Goal: Information Seeking & Learning: Learn about a topic

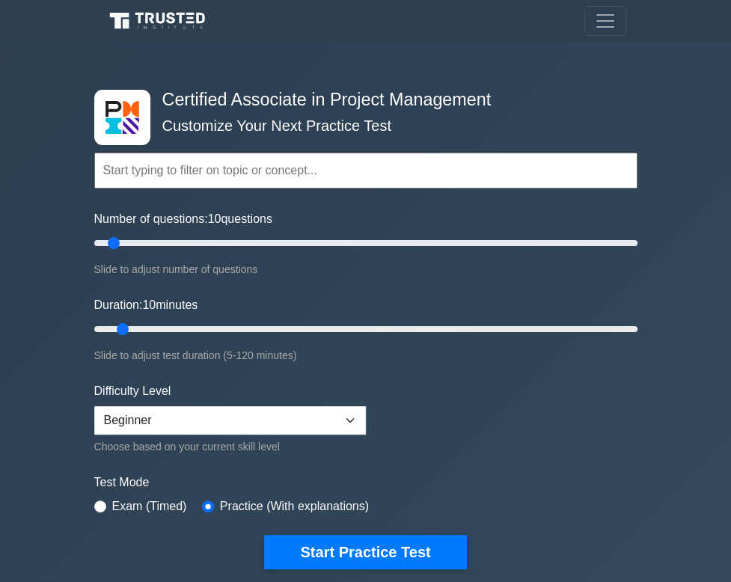
click at [0, 0] on link "Alexcia" at bounding box center [0, 0] width 0 height 0
click at [0, 0] on link "Profile" at bounding box center [0, 0] width 0 height 0
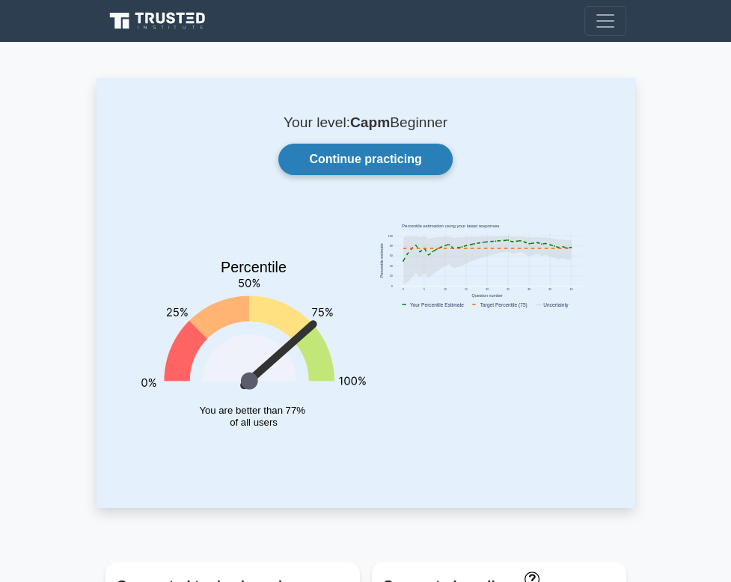
click at [355, 174] on link "Continue practicing" at bounding box center [365, 159] width 174 height 31
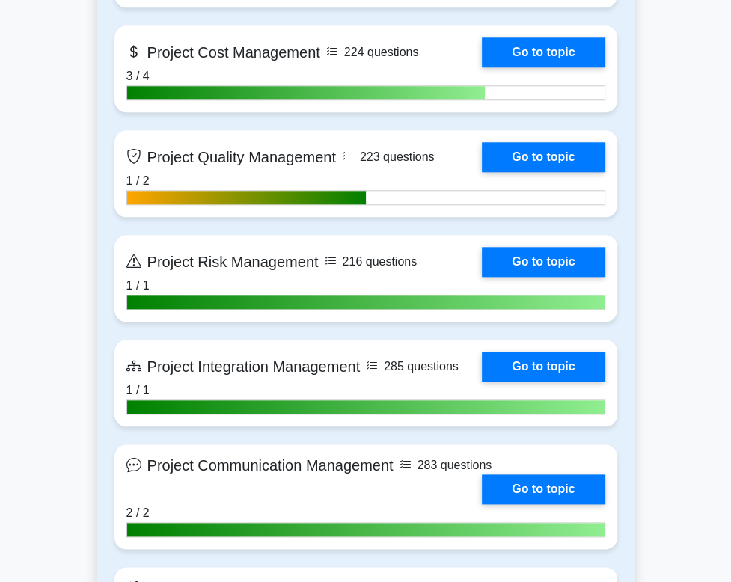
scroll to position [972, 0]
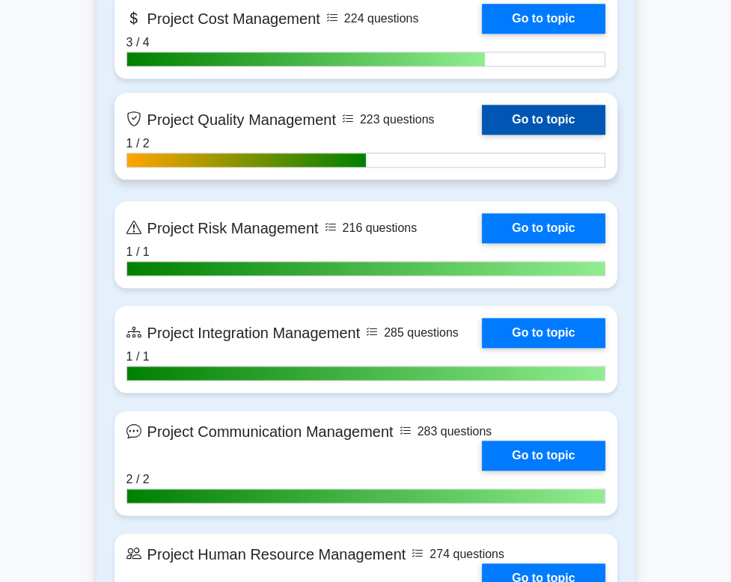
click at [545, 129] on link "Go to topic" at bounding box center [543, 120] width 123 height 30
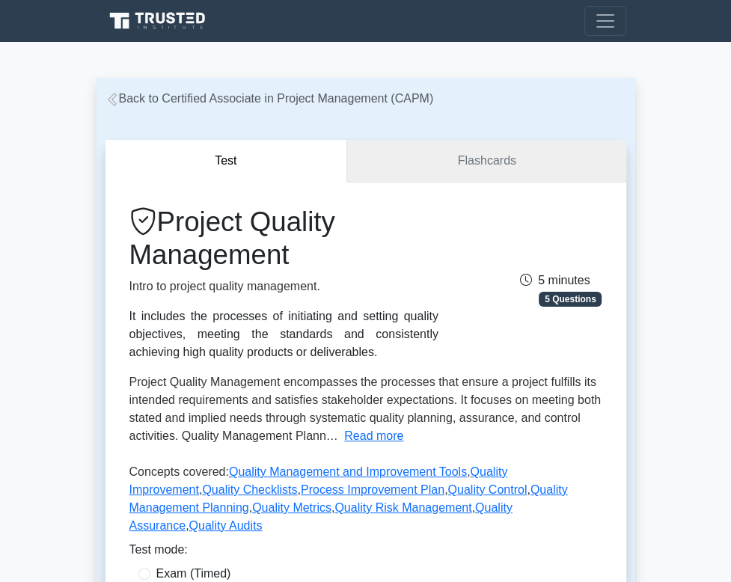
click at [419, 177] on link "Flashcards" at bounding box center [486, 161] width 278 height 43
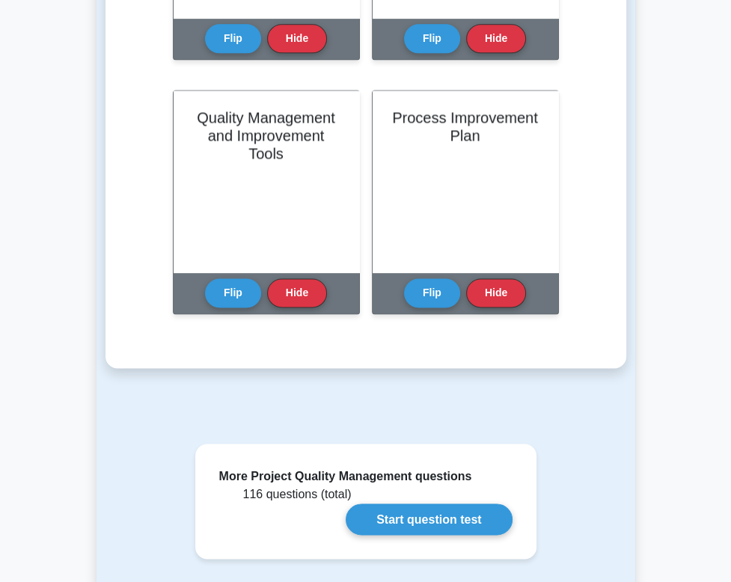
scroll to position [1307, 0]
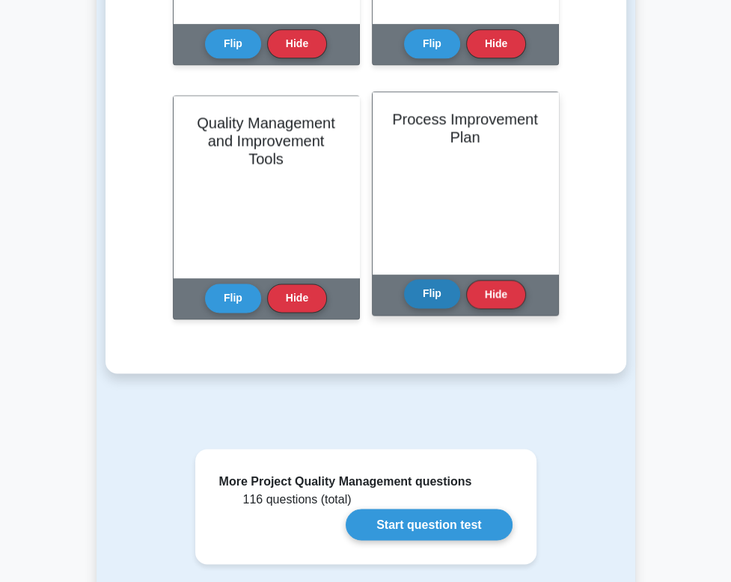
click at [438, 304] on button "Flip" at bounding box center [432, 293] width 56 height 29
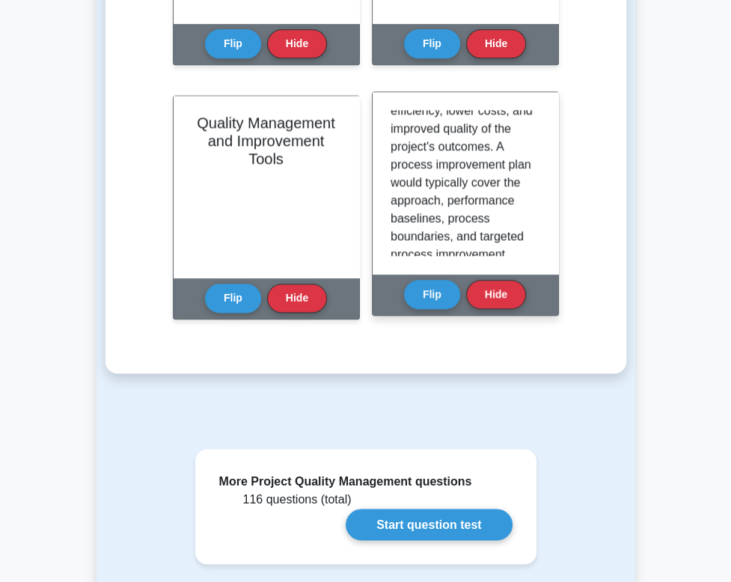
scroll to position [224, 0]
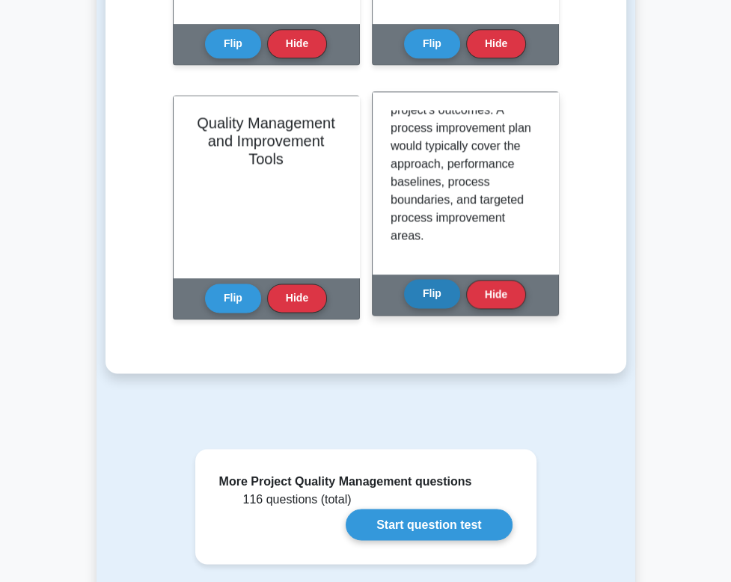
click at [438, 304] on button "Flip" at bounding box center [432, 293] width 56 height 29
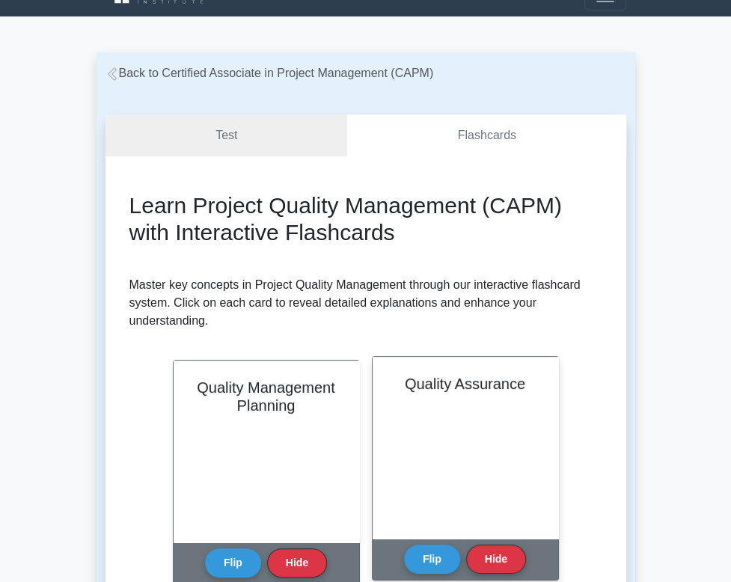
scroll to position [0, 0]
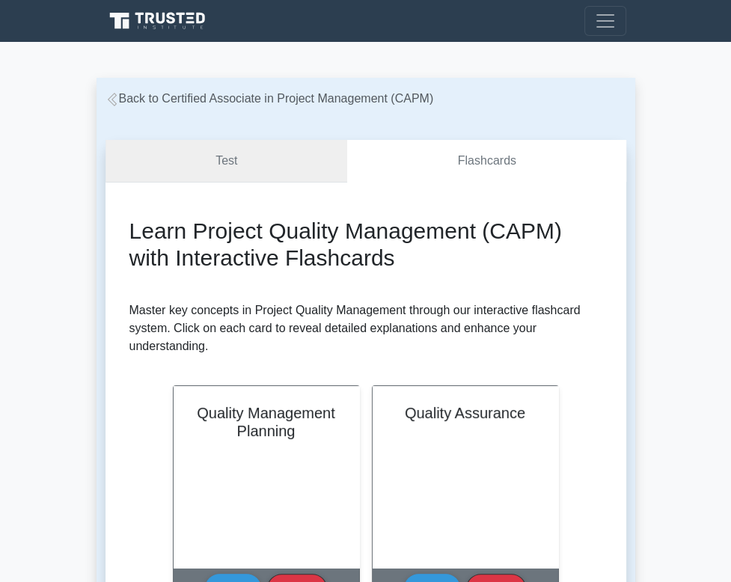
click at [263, 163] on link "Test" at bounding box center [226, 161] width 242 height 43
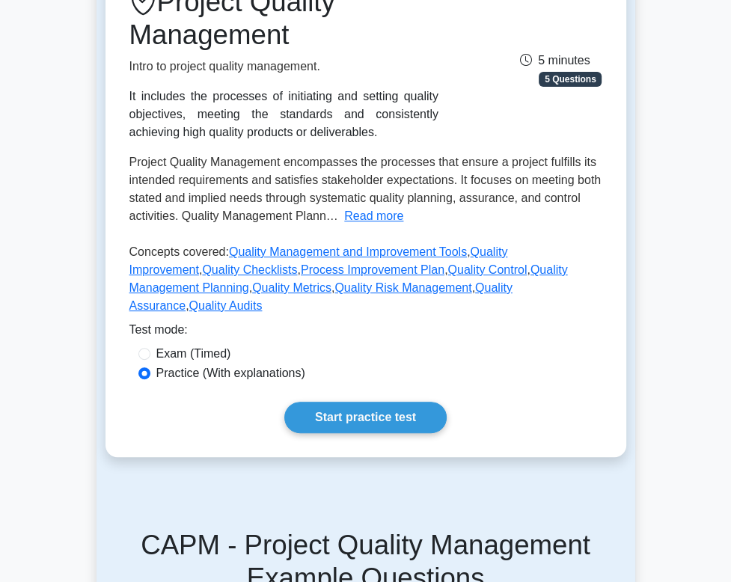
scroll to position [224, 0]
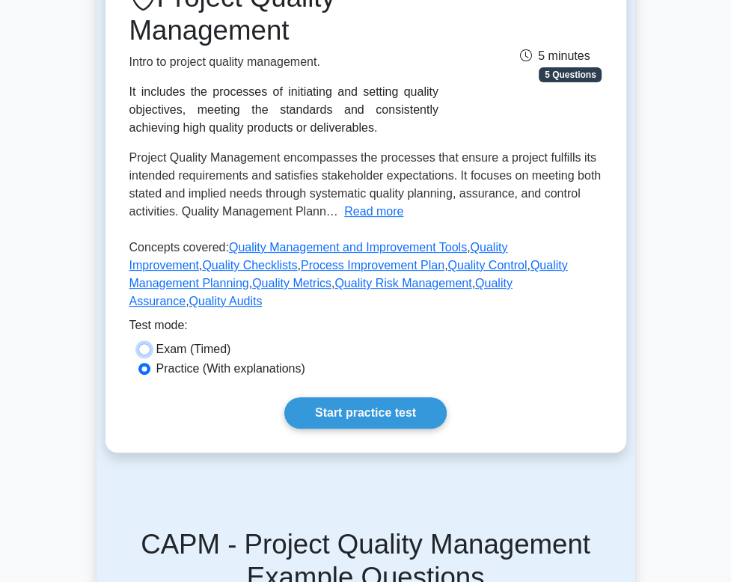
click at [150, 355] on input "Exam (Timed)" at bounding box center [144, 349] width 12 height 12
radio input "true"
click at [150, 375] on input "Practice (With explanations)" at bounding box center [144, 369] width 12 height 12
radio input "true"
click at [375, 429] on link "Start practice test" at bounding box center [365, 412] width 162 height 31
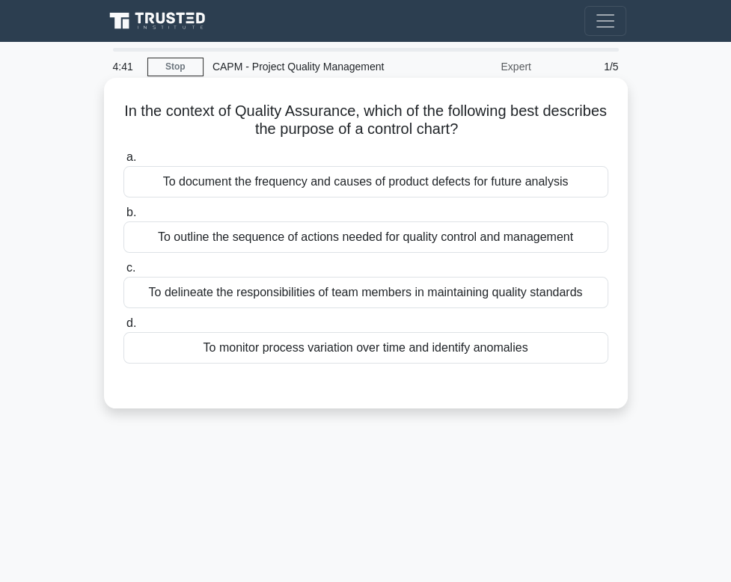
click at [308, 243] on div "To outline the sequence of actions needed for quality control and management" at bounding box center [365, 236] width 485 height 31
click at [123, 218] on input "b. To outline the sequence of actions needed for quality control and management" at bounding box center [123, 213] width 0 height 10
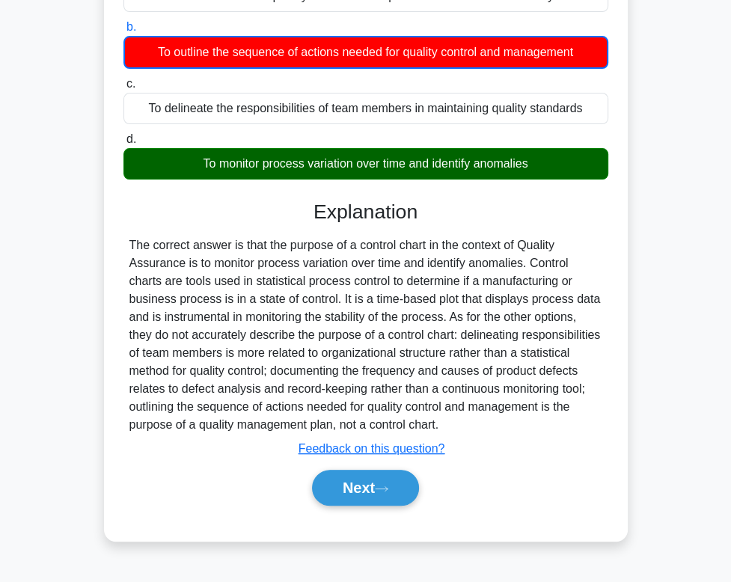
scroll to position [227, 0]
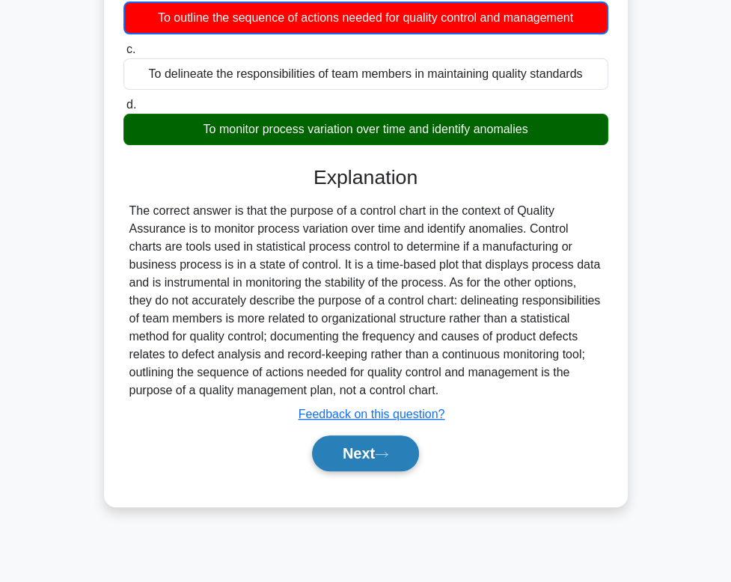
click at [362, 443] on button "Next" at bounding box center [365, 453] width 107 height 36
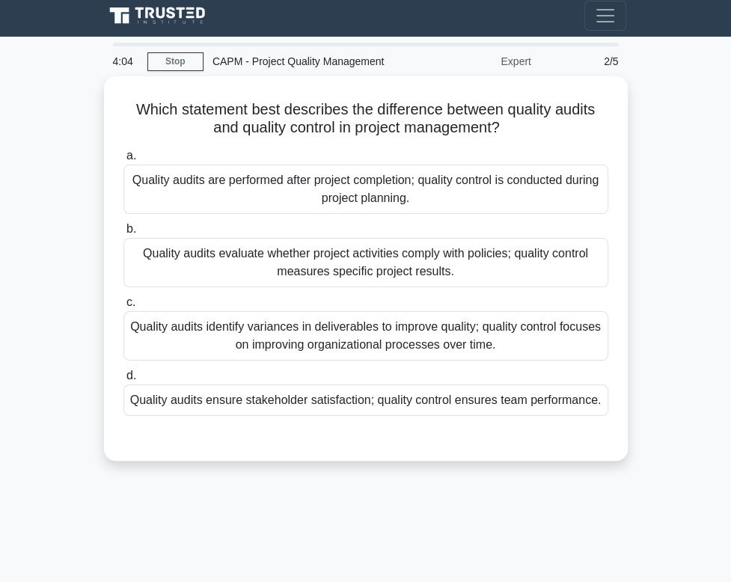
scroll to position [0, 0]
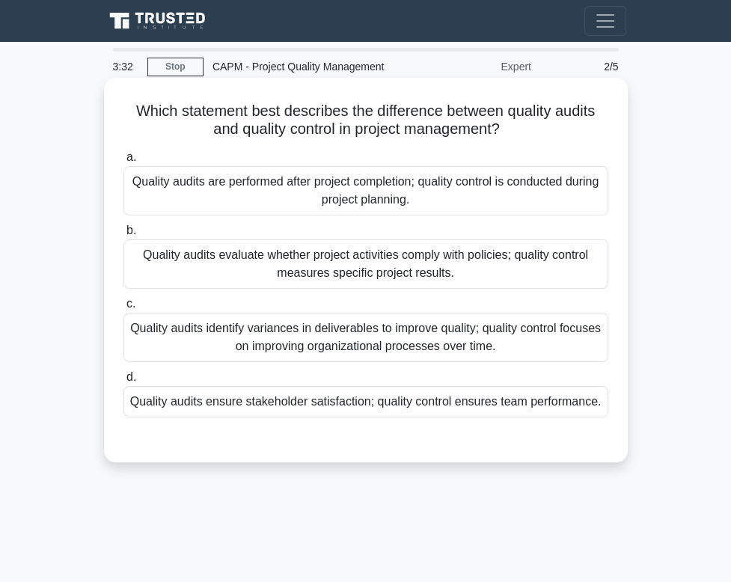
click at [456, 351] on div "Quality audits identify variances in deliverables to improve quality; quality c…" at bounding box center [365, 337] width 485 height 49
click at [123, 309] on input "c. Quality audits identify variances in deliverables to improve quality; qualit…" at bounding box center [123, 304] width 0 height 10
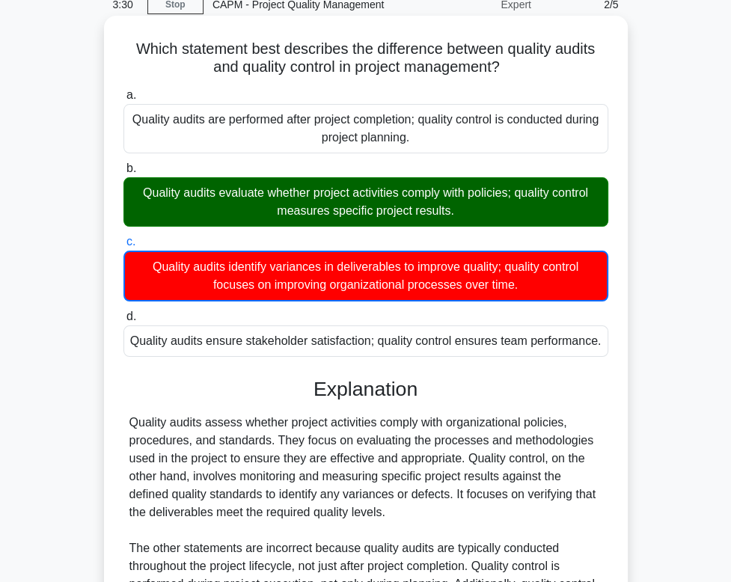
scroll to position [268, 0]
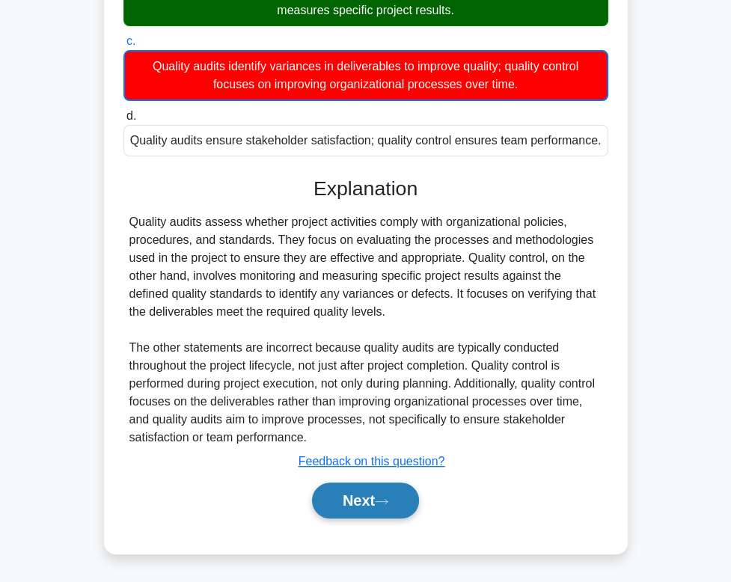
click at [402, 503] on button "Next" at bounding box center [365, 500] width 107 height 36
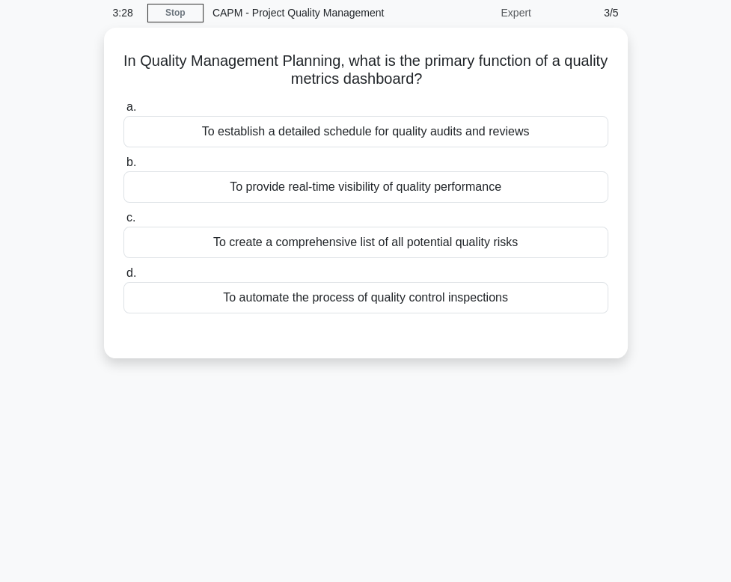
scroll to position [0, 0]
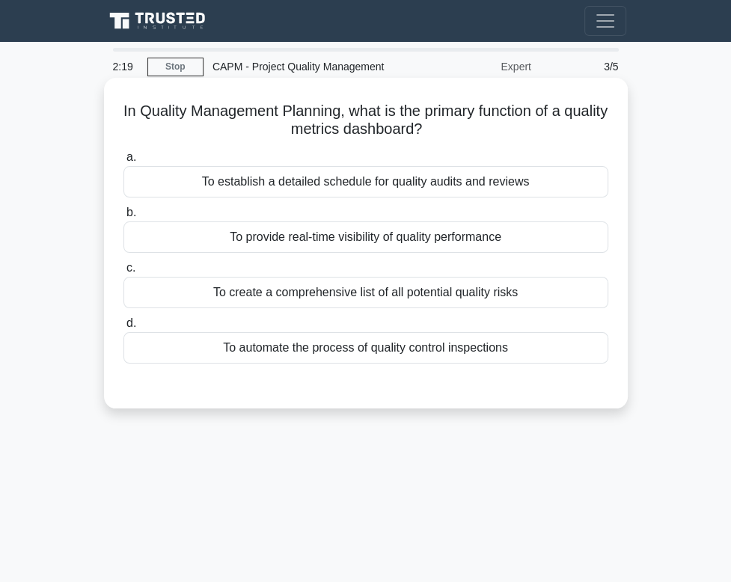
click at [364, 249] on div "To provide real-time visibility of quality performance" at bounding box center [365, 236] width 485 height 31
click at [123, 218] on input "b. To provide real-time visibility of quality performance" at bounding box center [123, 213] width 0 height 10
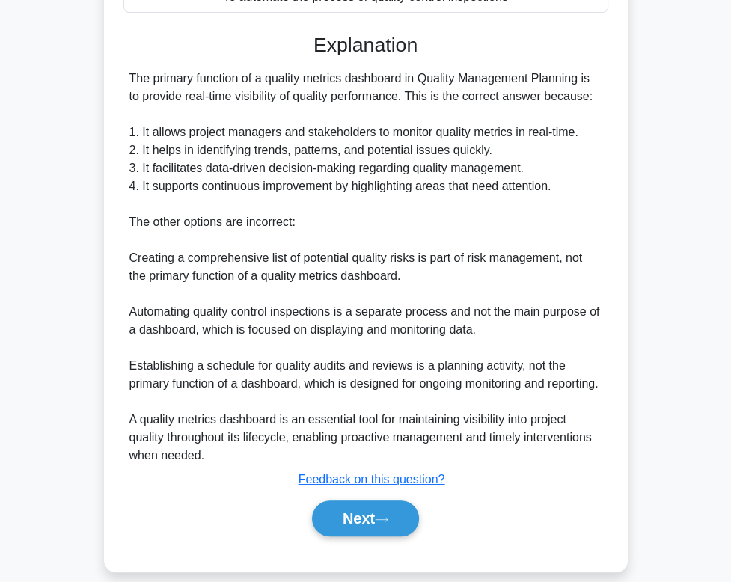
scroll to position [392, 0]
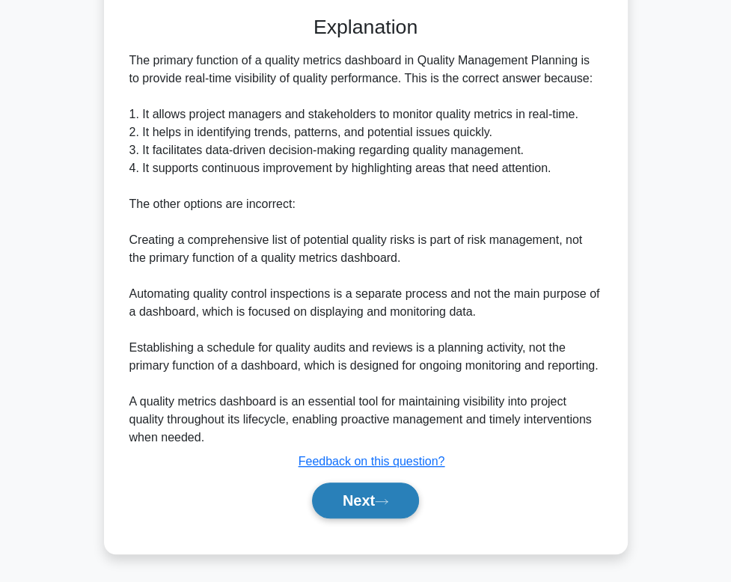
click at [398, 500] on button "Next" at bounding box center [365, 500] width 107 height 36
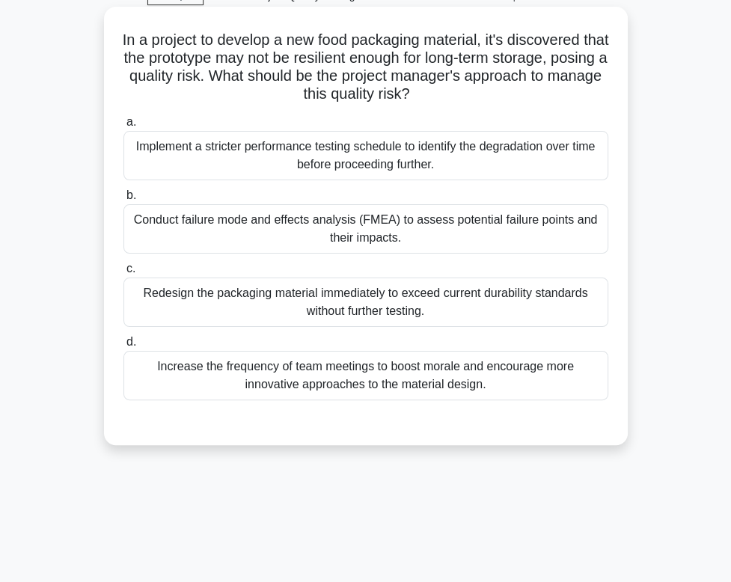
scroll to position [75, 0]
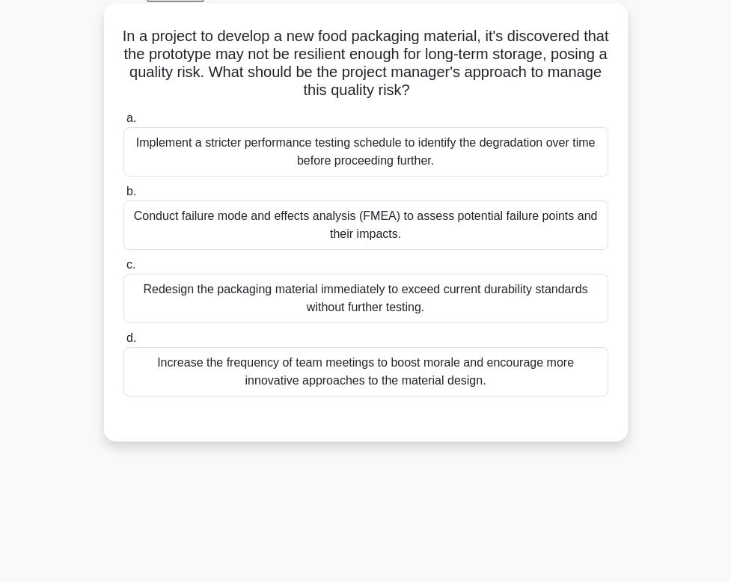
click at [457, 241] on div "Conduct failure mode and effects analysis (FMEA) to assess potential failure po…" at bounding box center [365, 224] width 485 height 49
click at [123, 197] on input "b. Conduct failure mode and effects analysis (FMEA) to assess potential failure…" at bounding box center [123, 192] width 0 height 10
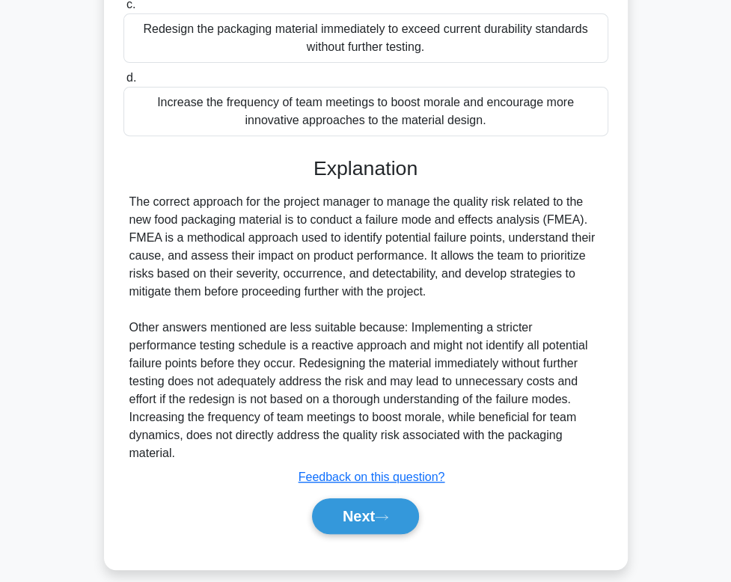
scroll to position [338, 0]
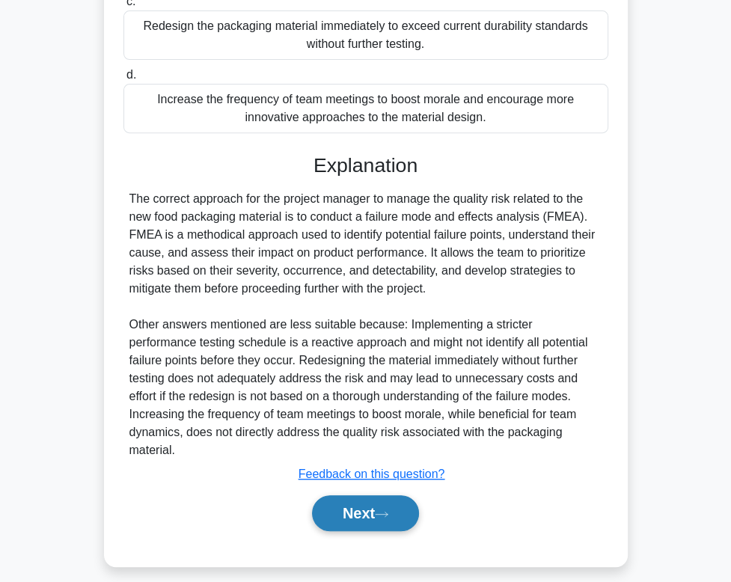
click at [399, 501] on button "Next" at bounding box center [365, 513] width 107 height 36
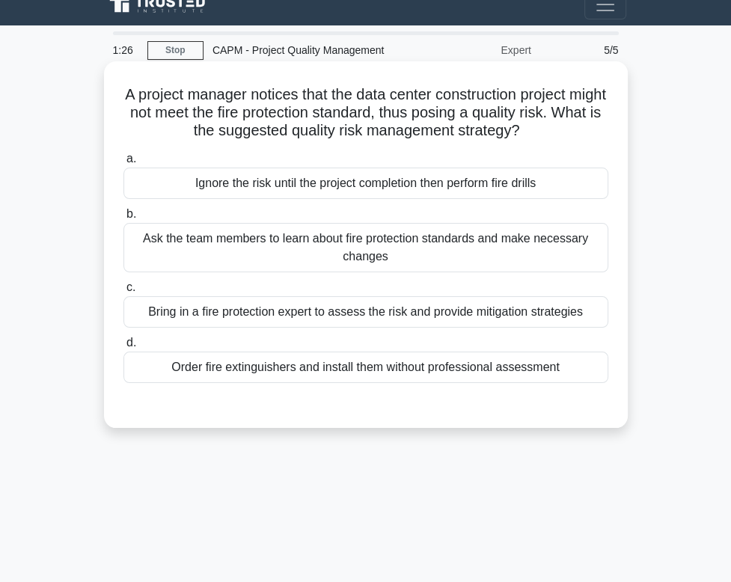
scroll to position [0, 0]
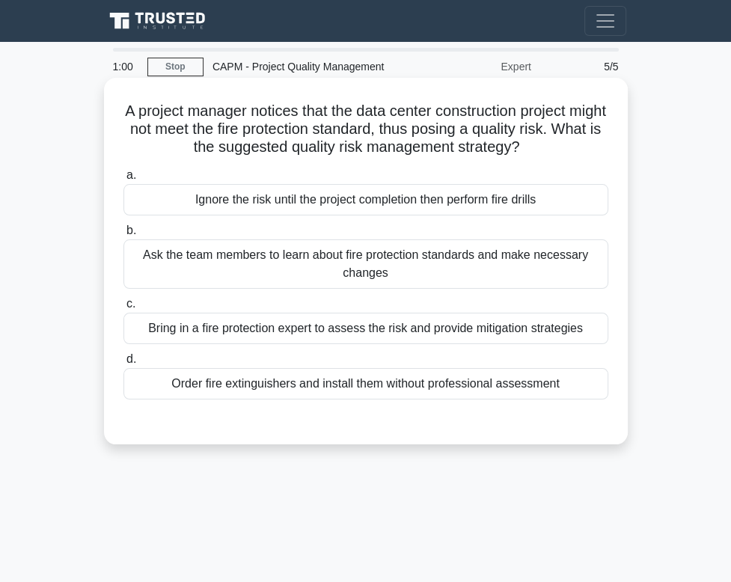
click at [298, 338] on div "Bring in a fire protection expert to assess the risk and provide mitigation str…" at bounding box center [365, 328] width 485 height 31
click at [123, 309] on input "c. Bring in a fire protection expert to assess the risk and provide mitigation …" at bounding box center [123, 304] width 0 height 10
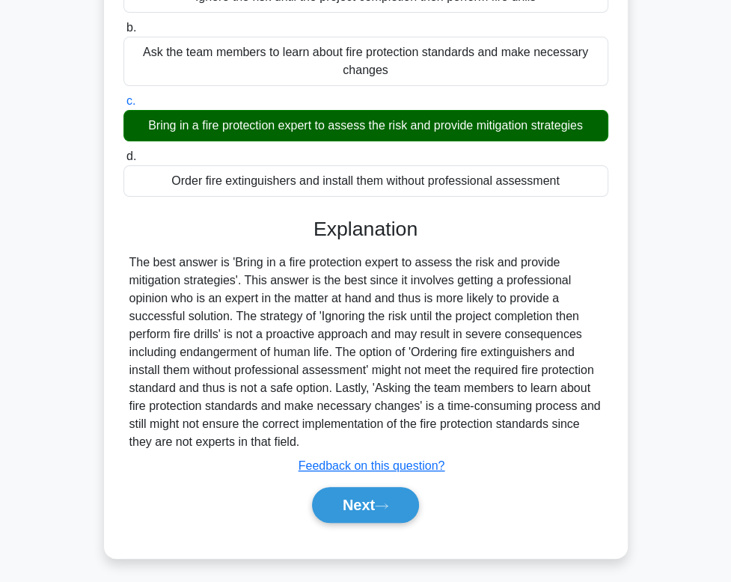
scroll to position [227, 0]
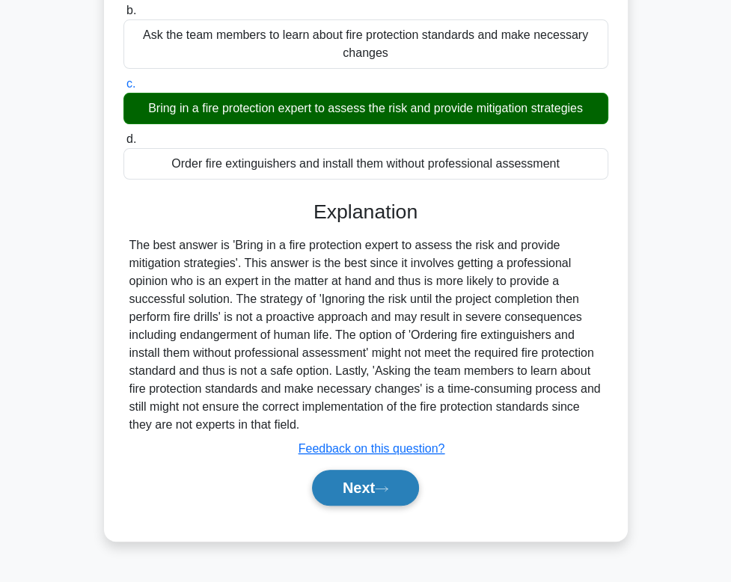
click at [358, 492] on button "Next" at bounding box center [365, 488] width 107 height 36
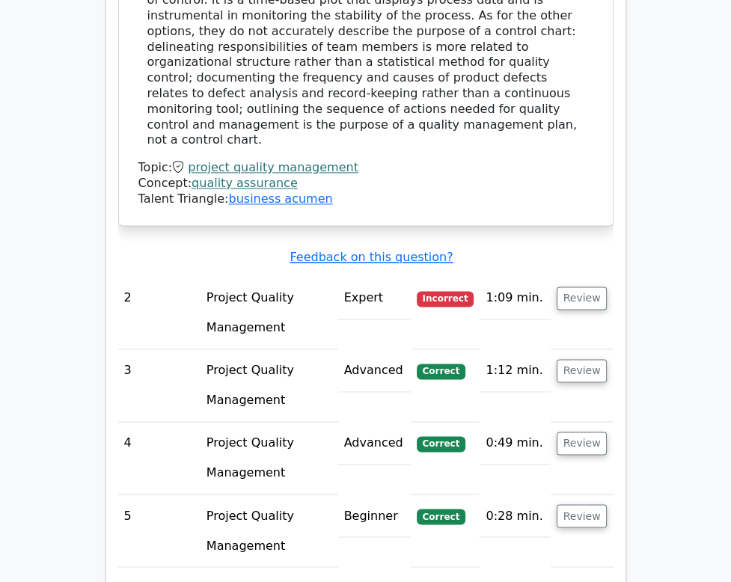
scroll to position [1341, 0]
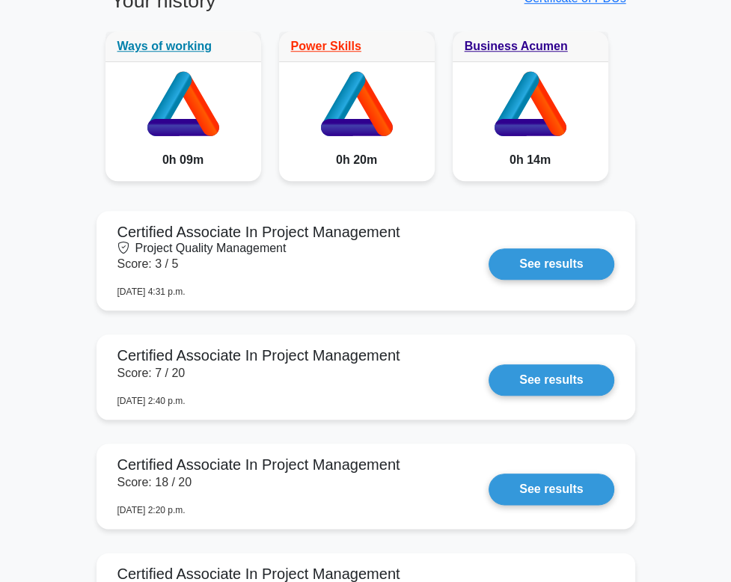
scroll to position [898, 0]
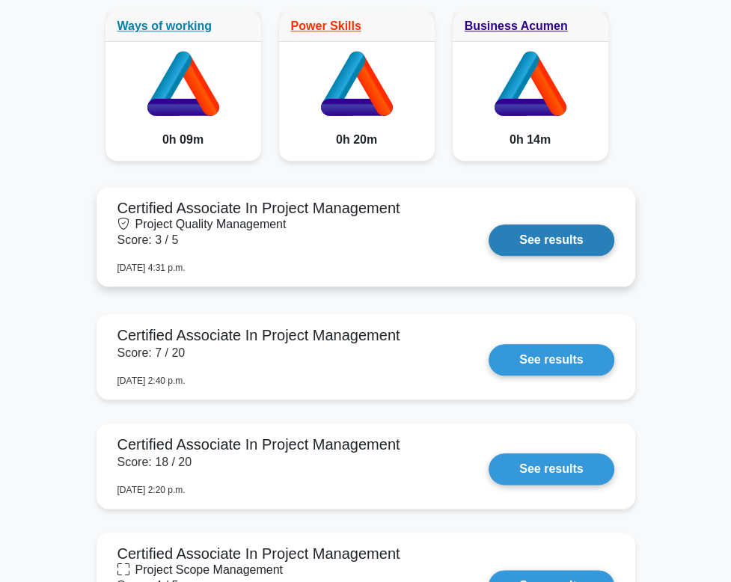
click at [607, 237] on link "See results" at bounding box center [550, 239] width 125 height 31
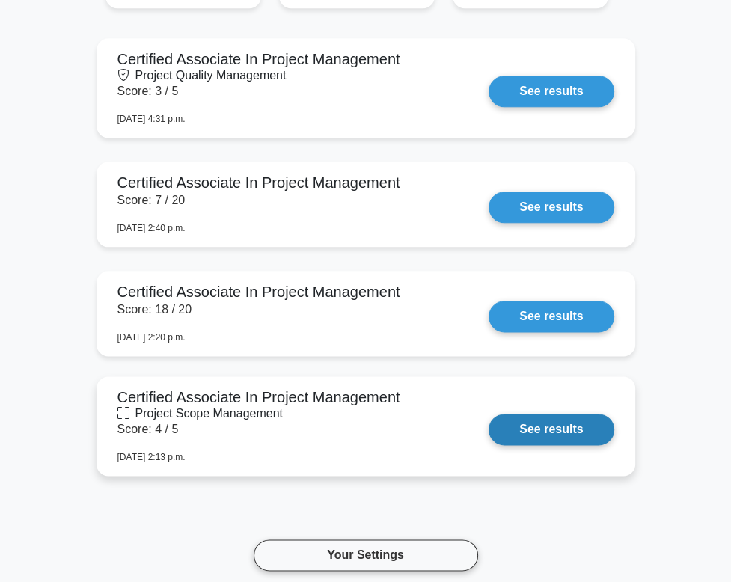
scroll to position [972, 0]
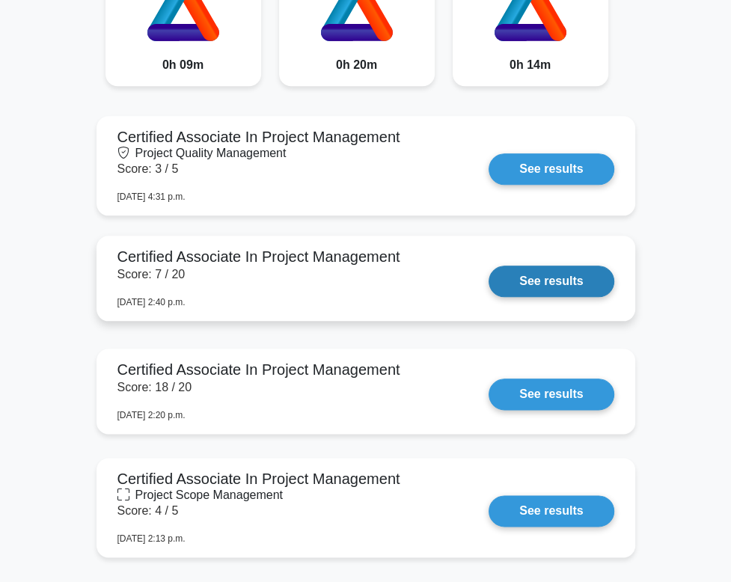
click at [598, 286] on link "See results" at bounding box center [550, 281] width 125 height 31
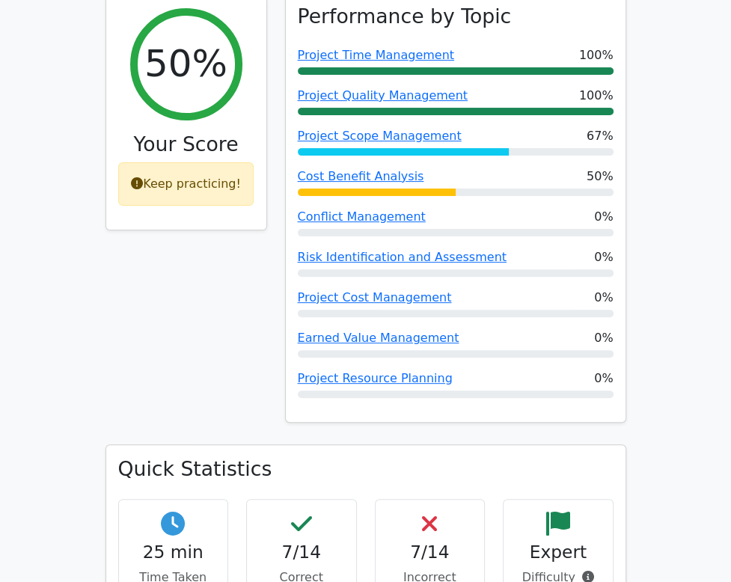
scroll to position [224, 0]
